Goal: Task Accomplishment & Management: Complete application form

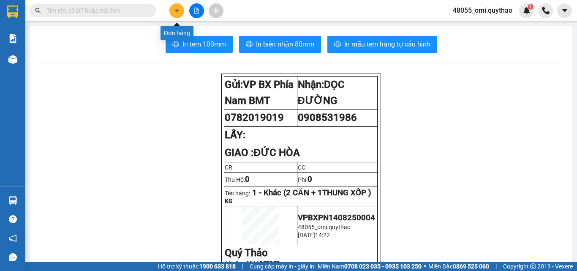
click at [178, 14] on button at bounding box center [177, 10] width 15 height 15
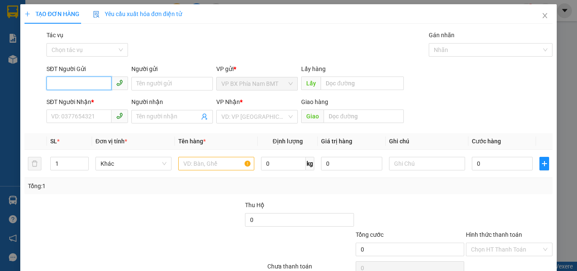
click at [94, 77] on input "SĐT Người Gửi" at bounding box center [78, 84] width 65 height 14
click at [91, 104] on div "0858474567" at bounding box center [86, 100] width 71 height 9
type input "0858474567"
type input "0932636162"
type input "0858474567"
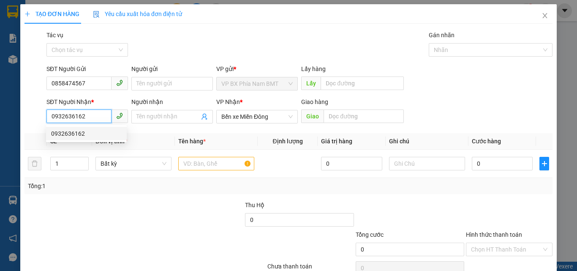
drag, startPoint x: 90, startPoint y: 112, endPoint x: 27, endPoint y: 104, distance: 64.0
click at [27, 104] on div "SĐT Người Nhận * 0932636162 Người nhận Tên người nhận VP Nhận * Bến xe Miền Đôn…" at bounding box center [289, 112] width 530 height 30
type input "0706250067"
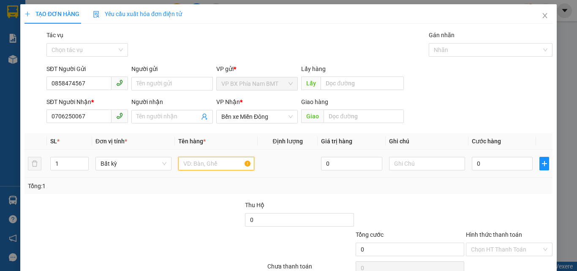
click at [200, 170] on input "text" at bounding box center [216, 164] width 76 height 14
type input "2"
type input "1 THÙNG GIẤY"
click at [490, 160] on input "0" at bounding box center [502, 164] width 61 height 14
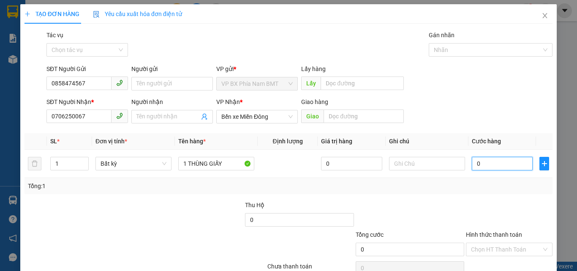
type input "1"
type input "13"
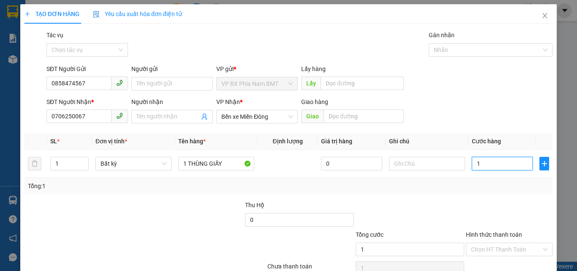
type input "13"
type input "130"
type input "1.300"
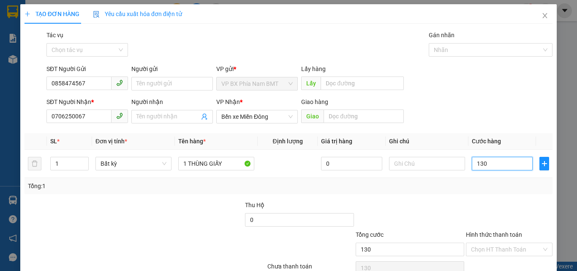
type input "1.300"
type input "13.000"
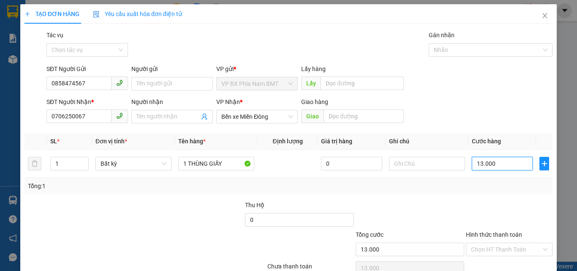
type input "130.000"
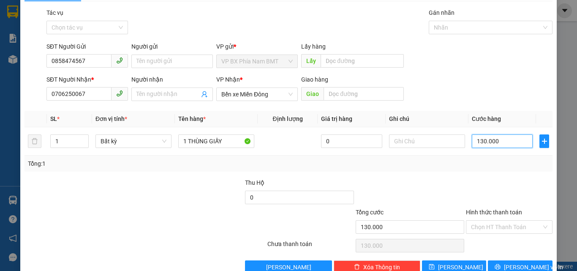
scroll to position [42, 0]
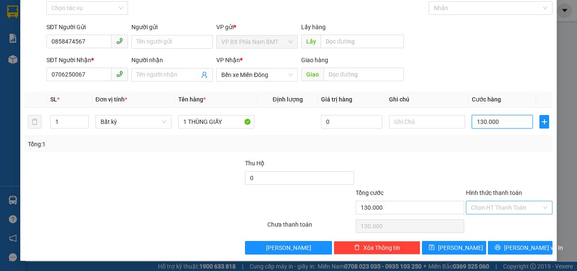
type input "130.000"
click at [485, 207] on input "Hình thức thanh toán" at bounding box center [506, 207] width 71 height 13
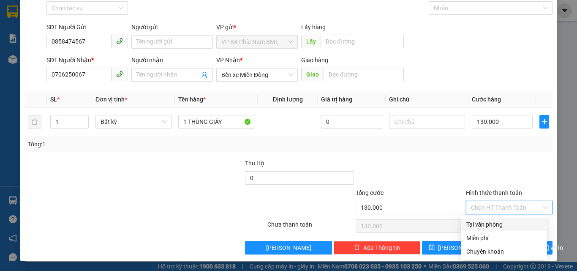
click at [485, 227] on div "Tại văn phòng" at bounding box center [505, 224] width 76 height 9
type input "0"
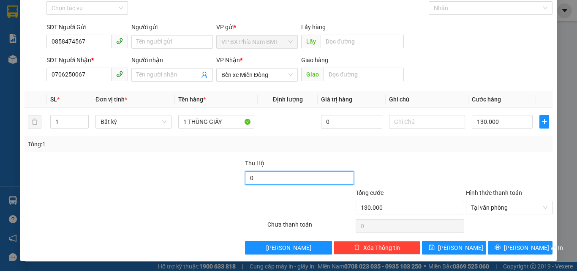
click at [290, 181] on input "0" at bounding box center [299, 178] width 109 height 14
type input "2.250.000"
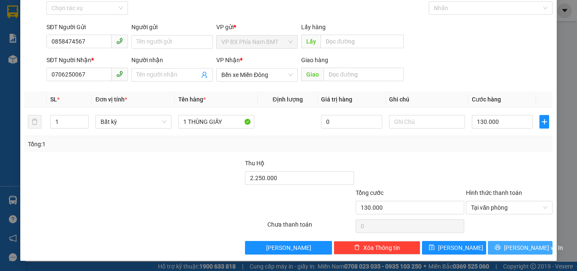
click at [516, 250] on span "[PERSON_NAME] và In" at bounding box center [533, 247] width 59 height 9
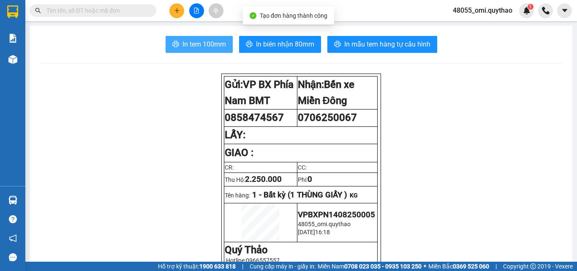
click at [197, 50] on button "In tem 100mm" at bounding box center [199, 44] width 67 height 17
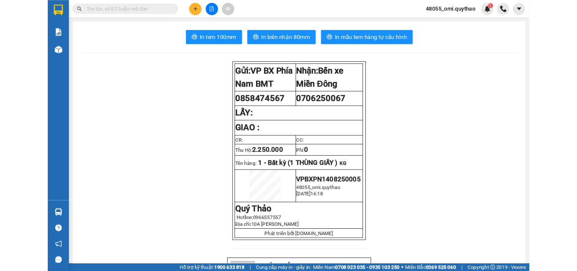
scroll to position [50, 0]
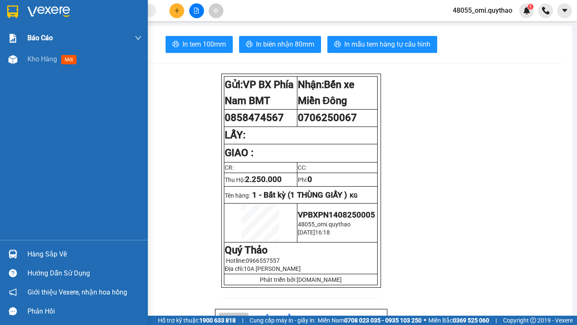
drag, startPoint x: 29, startPoint y: 66, endPoint x: 53, endPoint y: 39, distance: 36.2
click at [29, 66] on div "Kho hàng mới" at bounding box center [84, 59] width 114 height 21
